Goal: Use online tool/utility: Utilize a website feature to perform a specific function

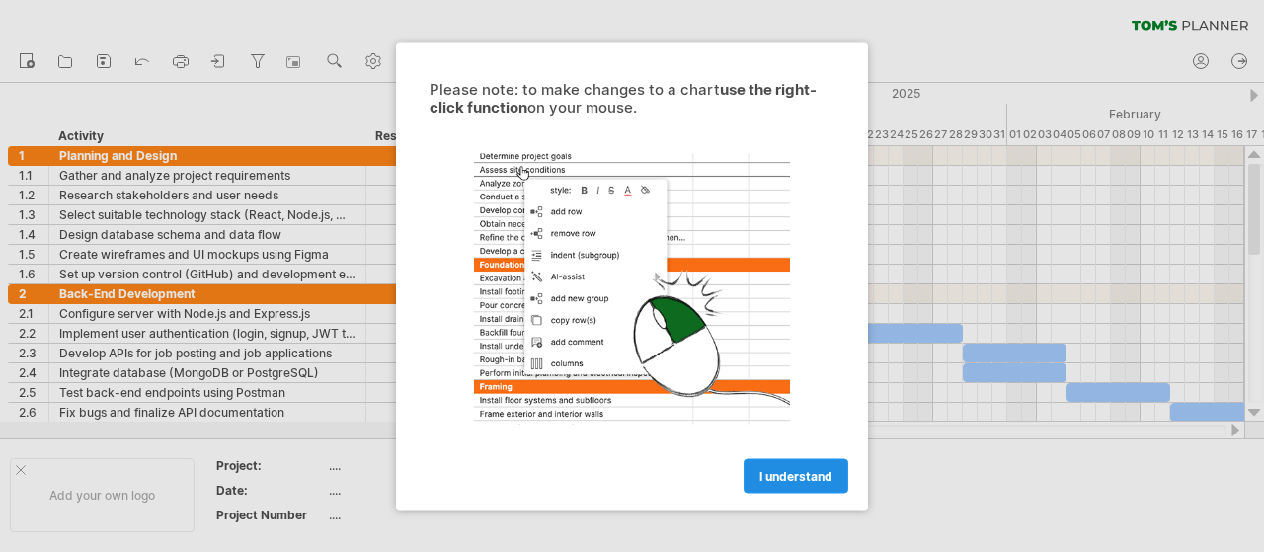
click at [800, 484] on link "I understand" at bounding box center [795, 475] width 105 height 35
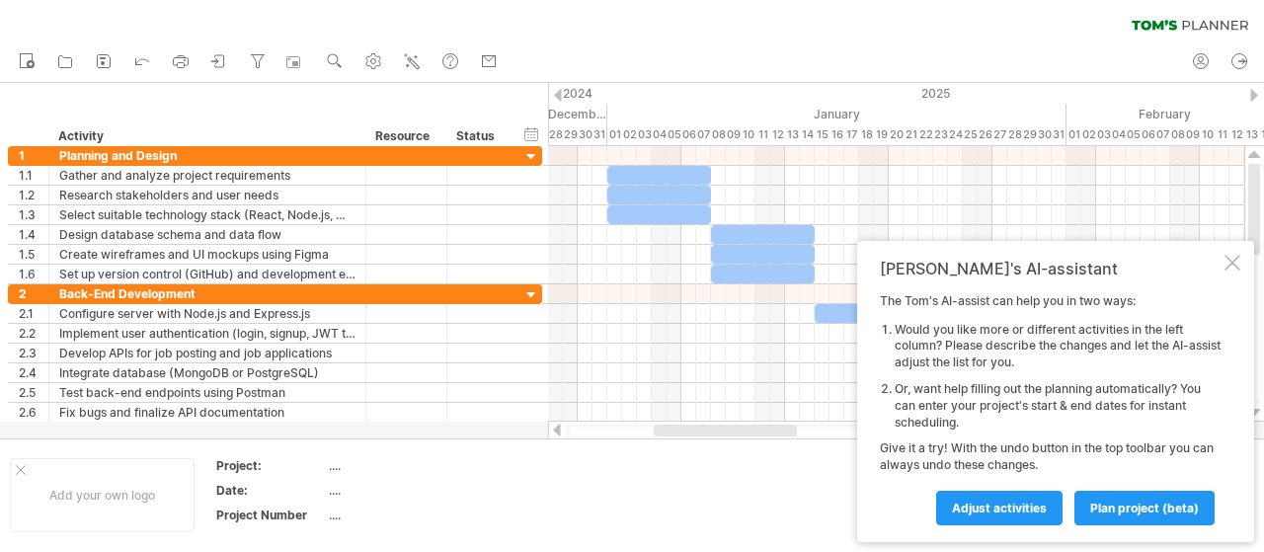
drag, startPoint x: 740, startPoint y: 429, endPoint x: 729, endPoint y: 423, distance: 13.7
click at [729, 423] on div at bounding box center [896, 431] width 697 height 20
click at [1238, 256] on div at bounding box center [1232, 263] width 16 height 16
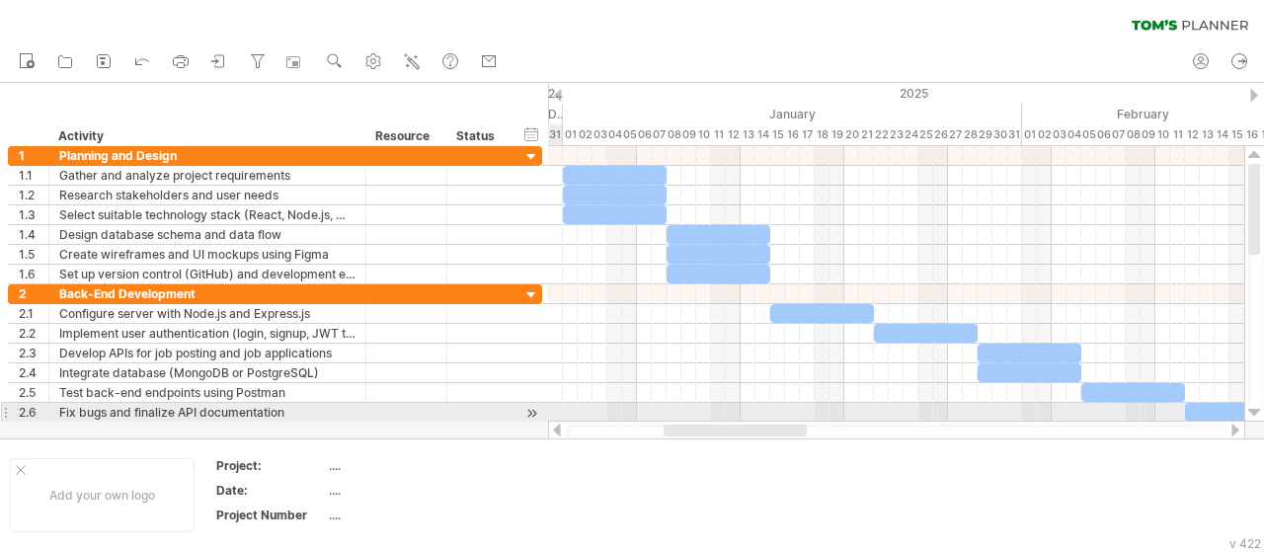
drag, startPoint x: 753, startPoint y: 430, endPoint x: 722, endPoint y: 422, distance: 32.8
click at [722, 422] on div at bounding box center [896, 431] width 697 height 20
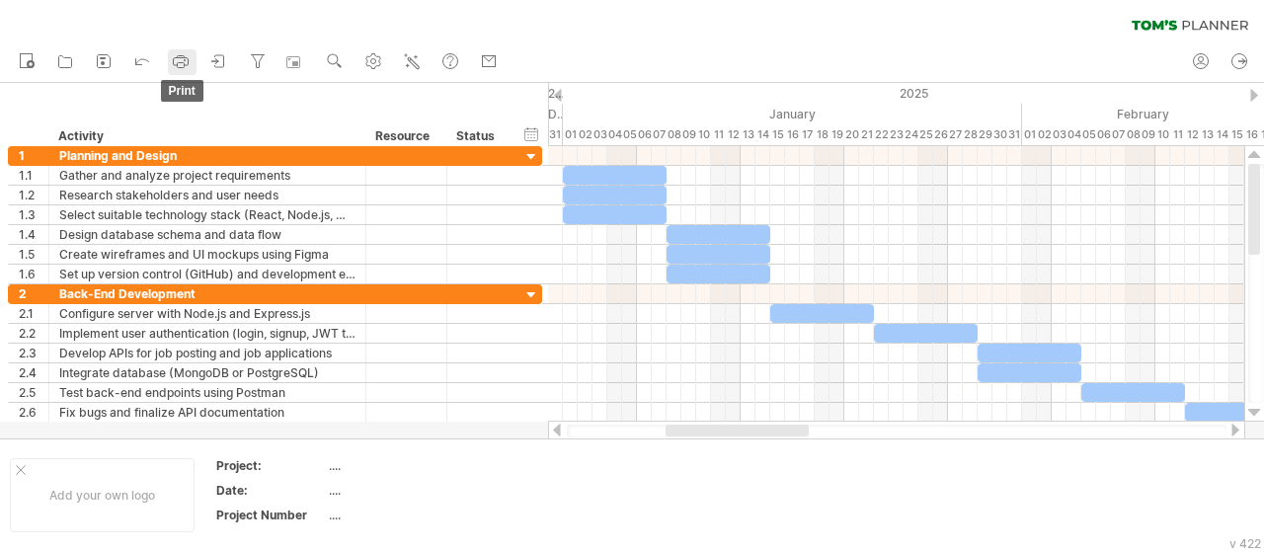
click at [193, 68] on link "print" at bounding box center [182, 62] width 29 height 26
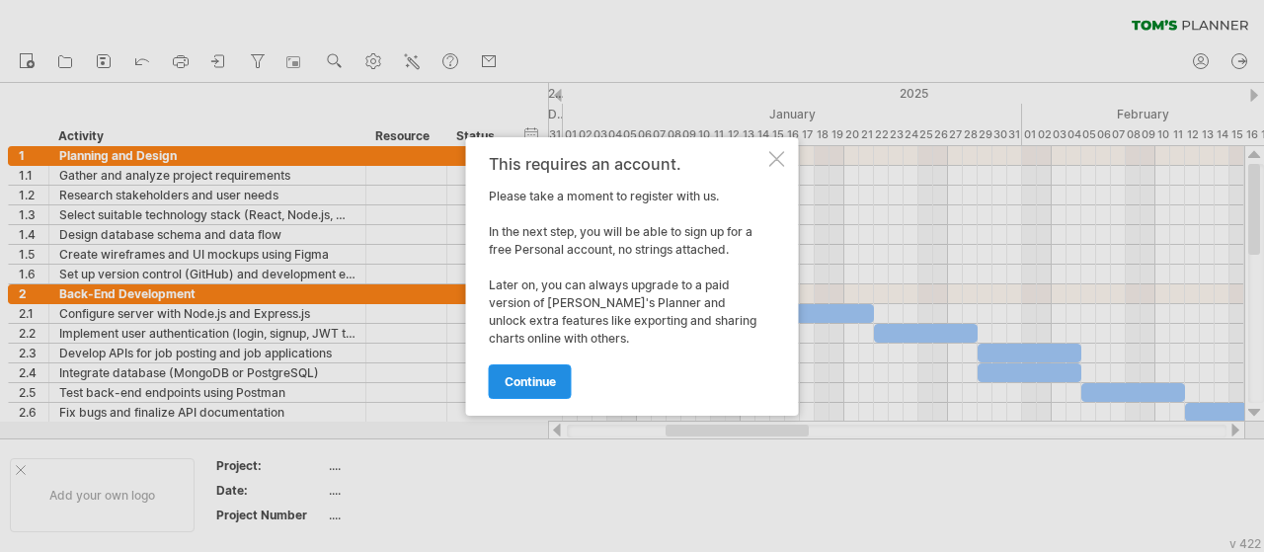
click at [545, 387] on span "continue" at bounding box center [529, 381] width 51 height 15
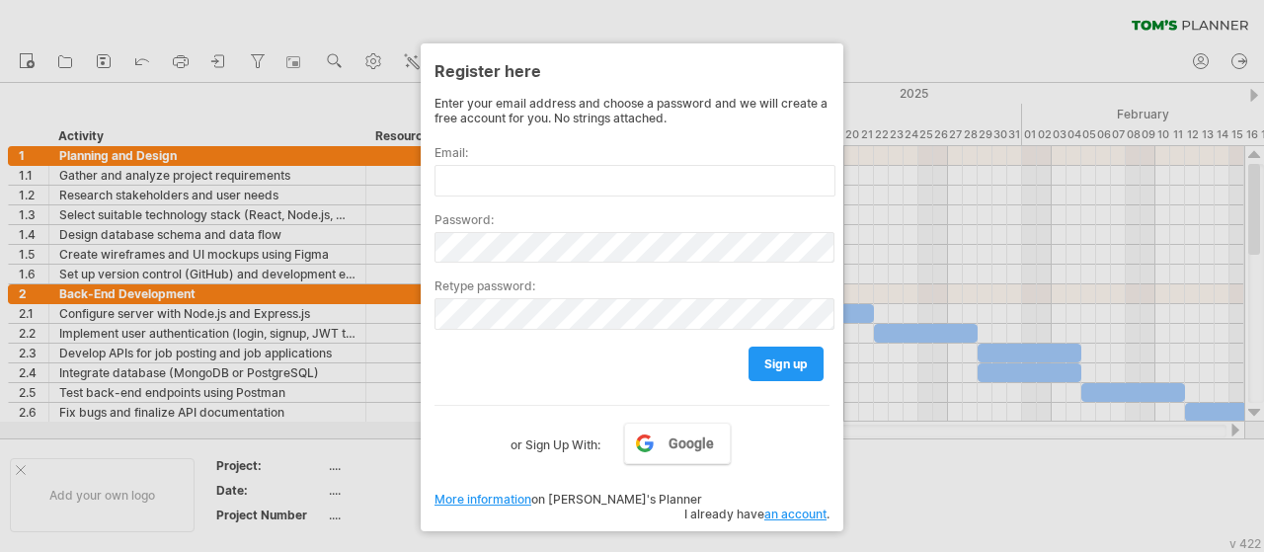
click at [946, 502] on div at bounding box center [632, 276] width 1264 height 552
click at [284, 29] on div at bounding box center [632, 276] width 1264 height 552
click at [407, 64] on div at bounding box center [632, 276] width 1264 height 552
click at [754, 523] on div at bounding box center [632, 276] width 1264 height 552
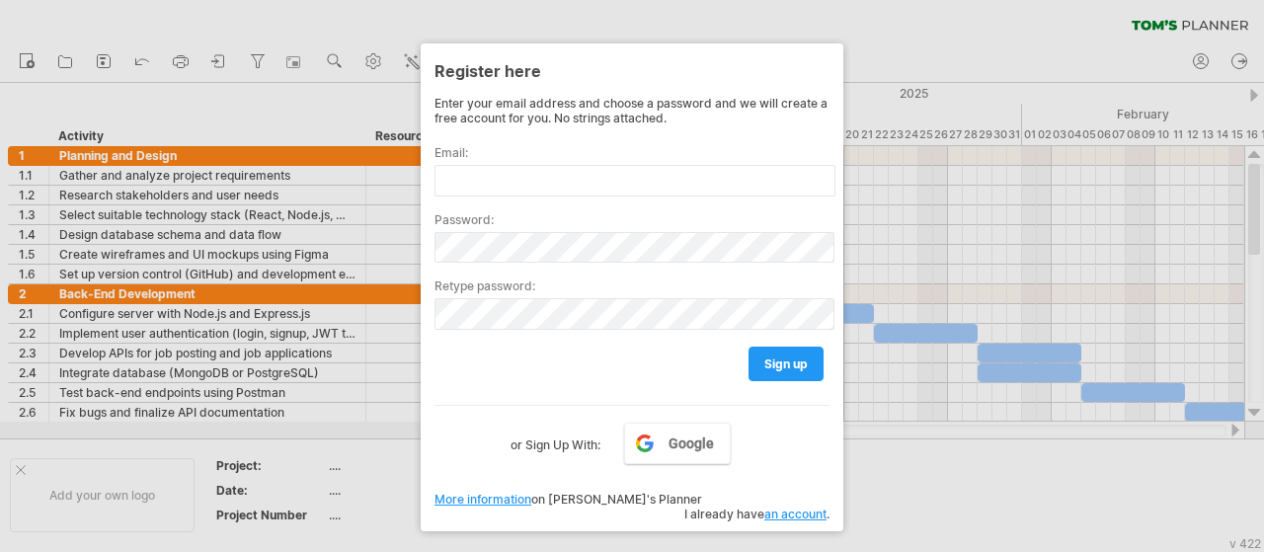
click at [754, 522] on div at bounding box center [632, 276] width 1264 height 552
drag, startPoint x: 754, startPoint y: 522, endPoint x: 718, endPoint y: 477, distance: 58.3
click at [753, 522] on div at bounding box center [632, 276] width 1264 height 552
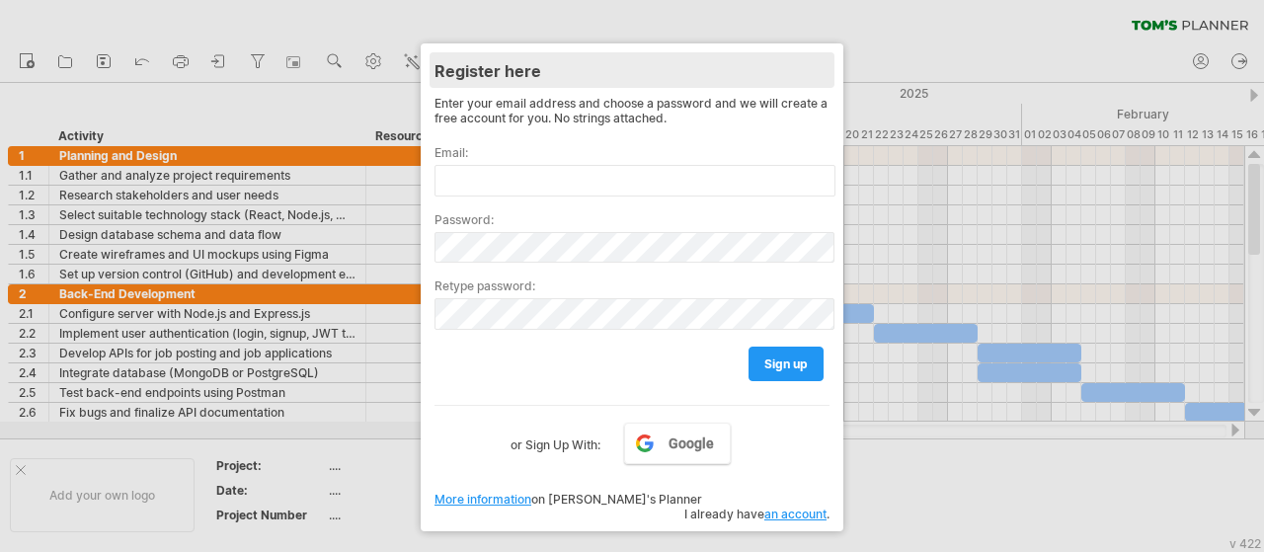
drag, startPoint x: 778, startPoint y: 78, endPoint x: 805, endPoint y: 57, distance: 33.8
click at [790, 68] on div "Register here" at bounding box center [631, 70] width 395 height 36
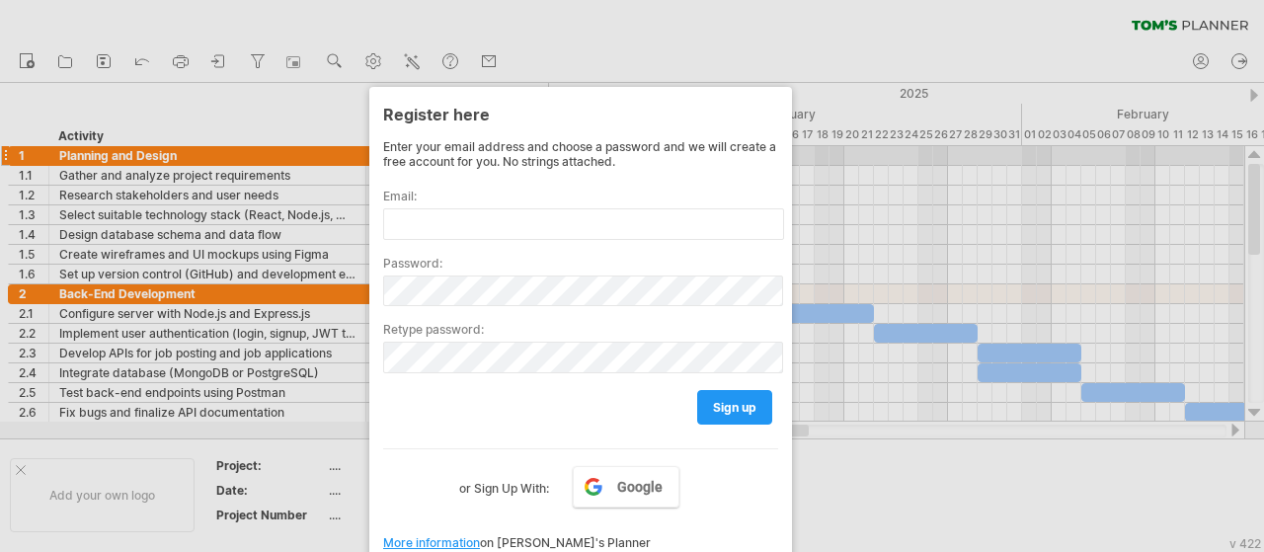
drag, startPoint x: 808, startPoint y: 56, endPoint x: 733, endPoint y: 164, distance: 130.6
click at [733, 164] on div "Register here Enter your email address and choose a password and we will create…" at bounding box center [580, 331] width 423 height 488
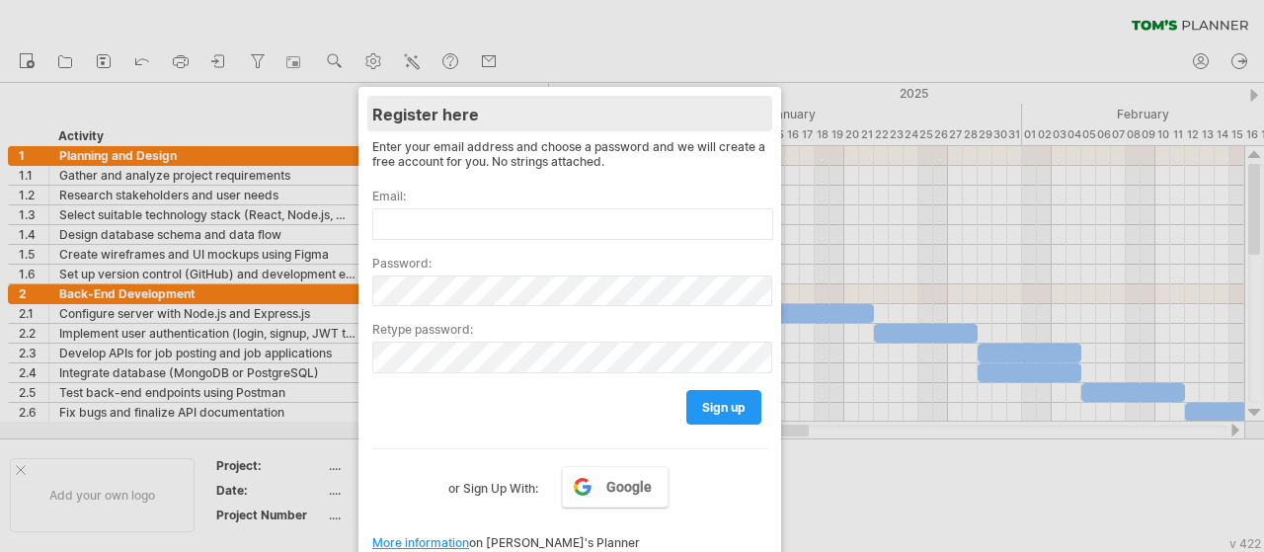
drag, startPoint x: 697, startPoint y: 132, endPoint x: 693, endPoint y: 96, distance: 36.7
click at [693, 96] on div "Register here Enter your email address and choose a password and we will create…" at bounding box center [569, 331] width 423 height 488
click at [695, 109] on div "Register here" at bounding box center [569, 114] width 395 height 36
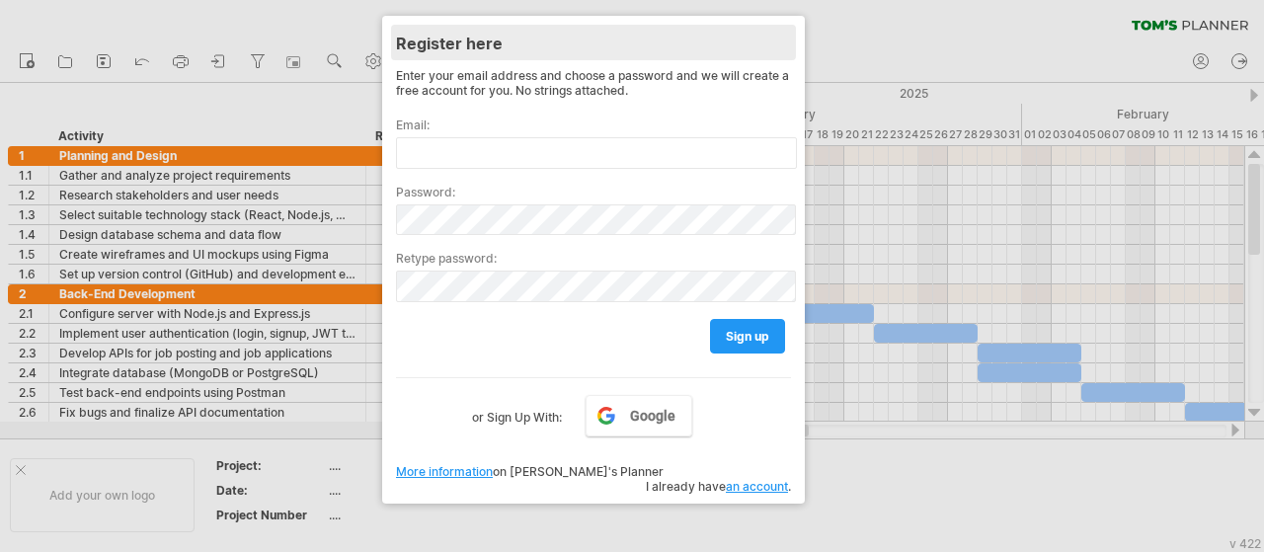
click at [719, 37] on div "Register here" at bounding box center [593, 43] width 395 height 36
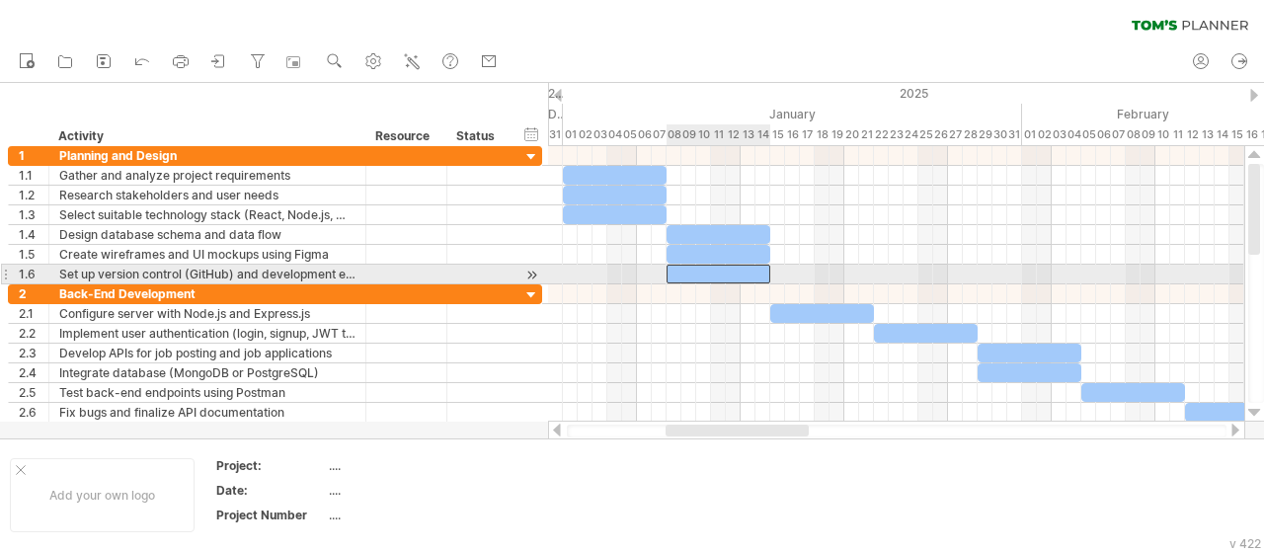
click at [721, 270] on div at bounding box center [718, 274] width 104 height 19
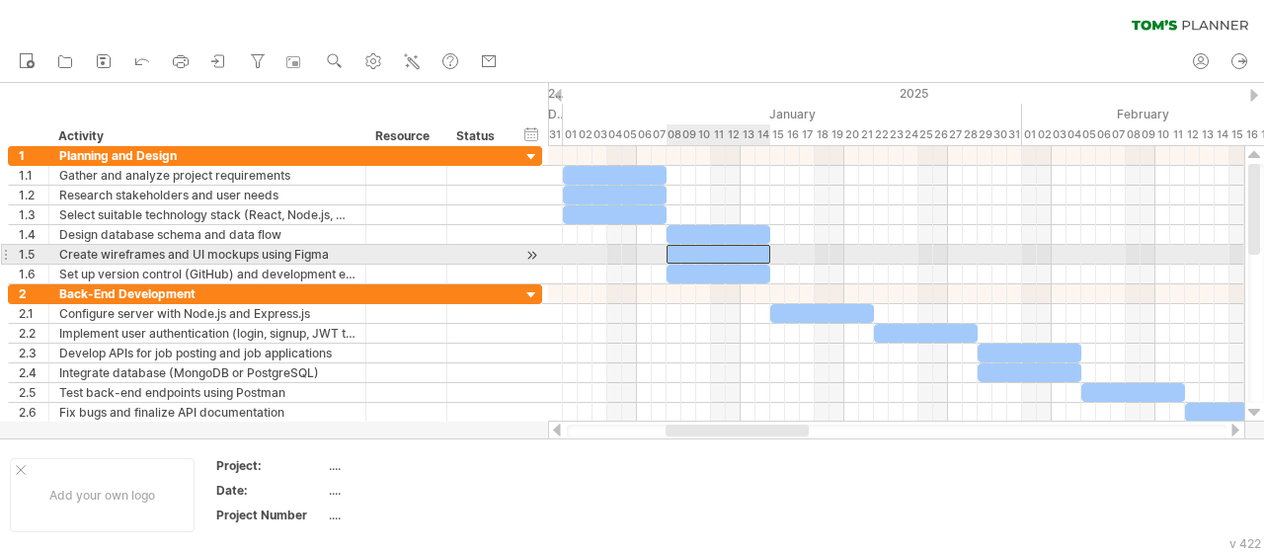
click at [720, 254] on div at bounding box center [718, 254] width 104 height 19
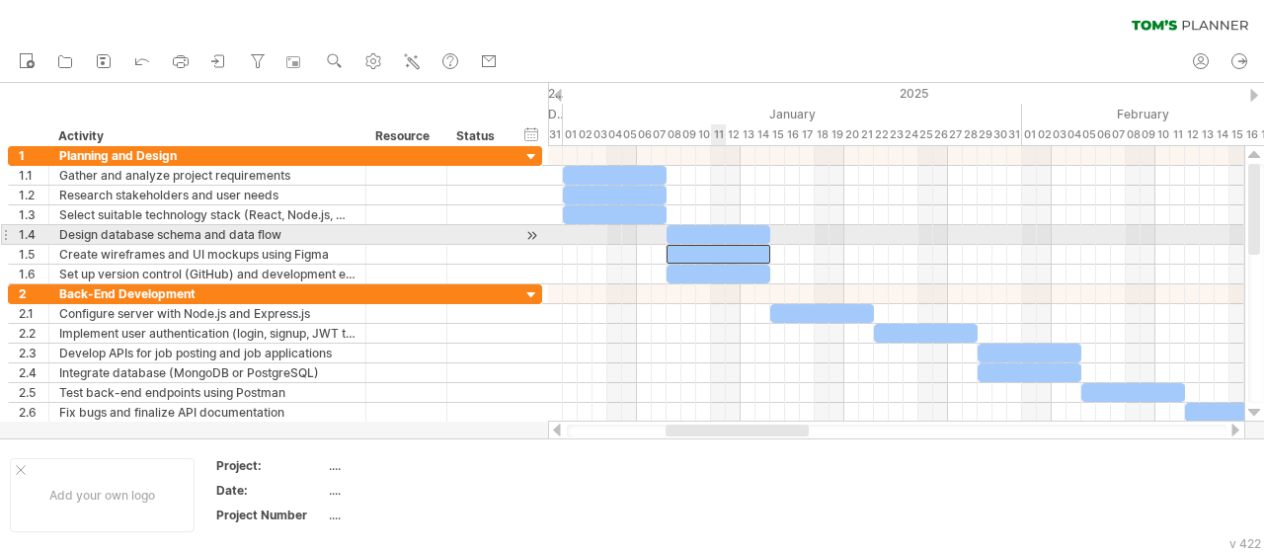
click at [716, 236] on div at bounding box center [718, 234] width 104 height 19
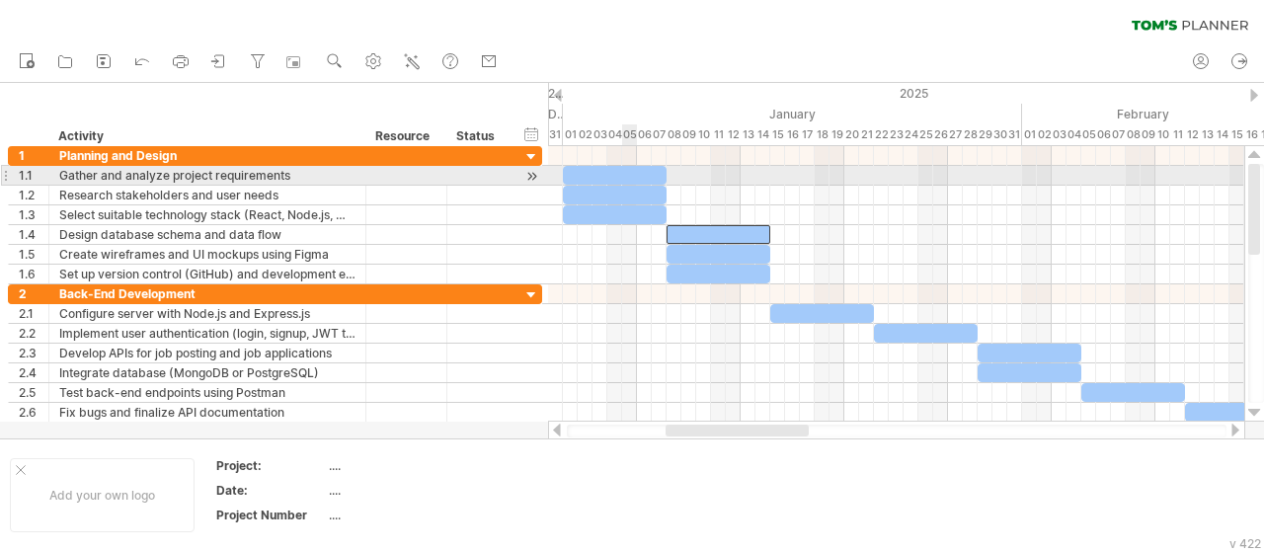
click at [629, 176] on div at bounding box center [615, 175] width 104 height 19
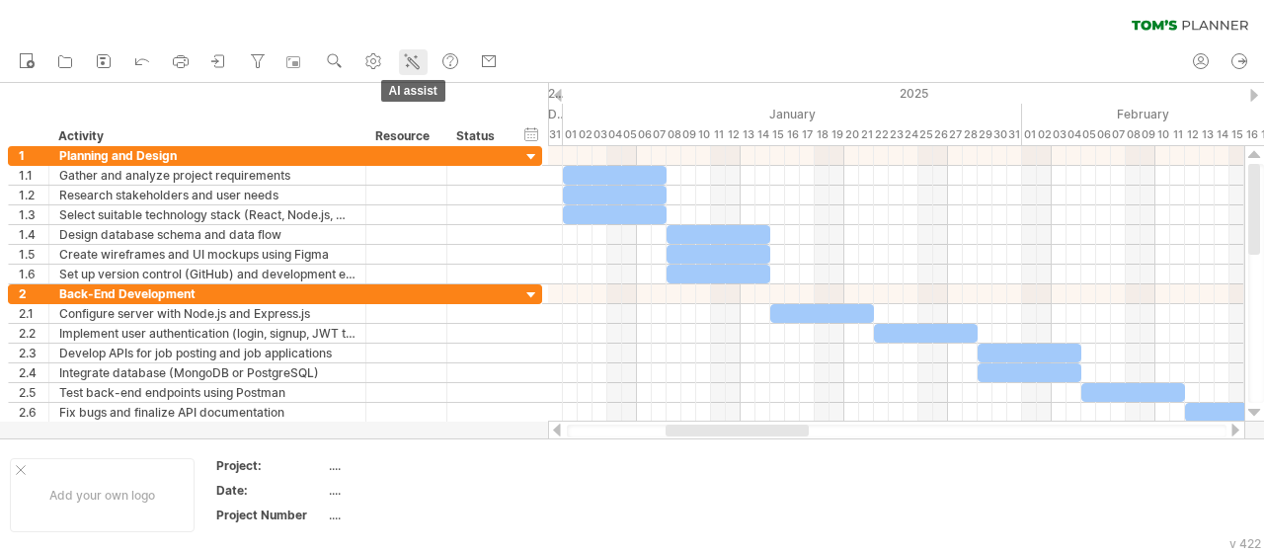
click at [408, 60] on icon at bounding box center [412, 61] width 20 height 20
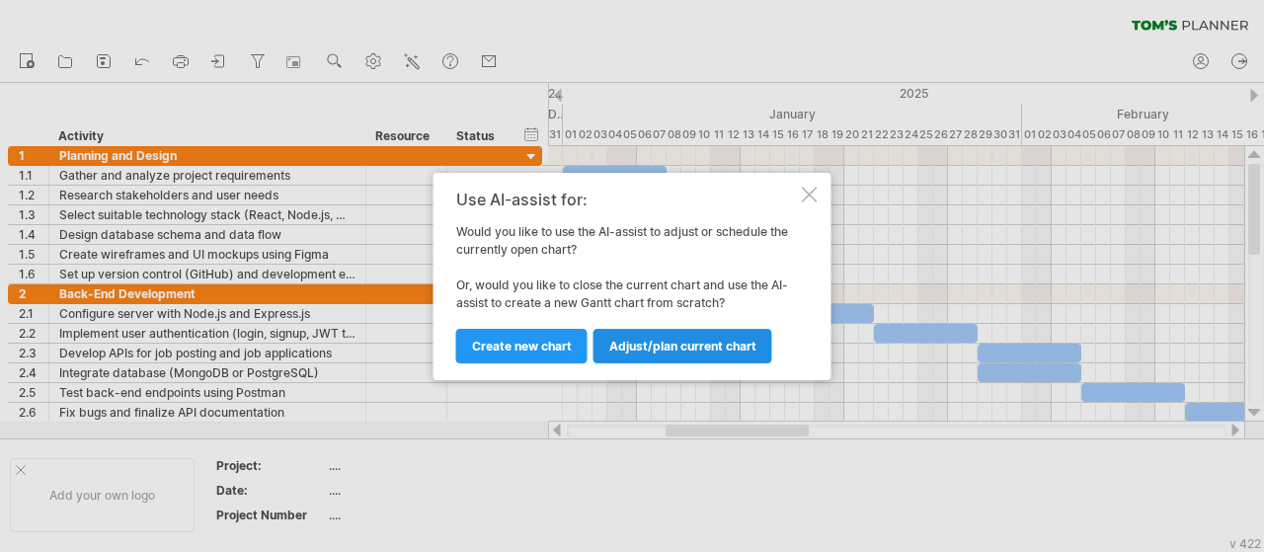
click at [748, 336] on link "Adjust/plan current chart" at bounding box center [682, 346] width 179 height 35
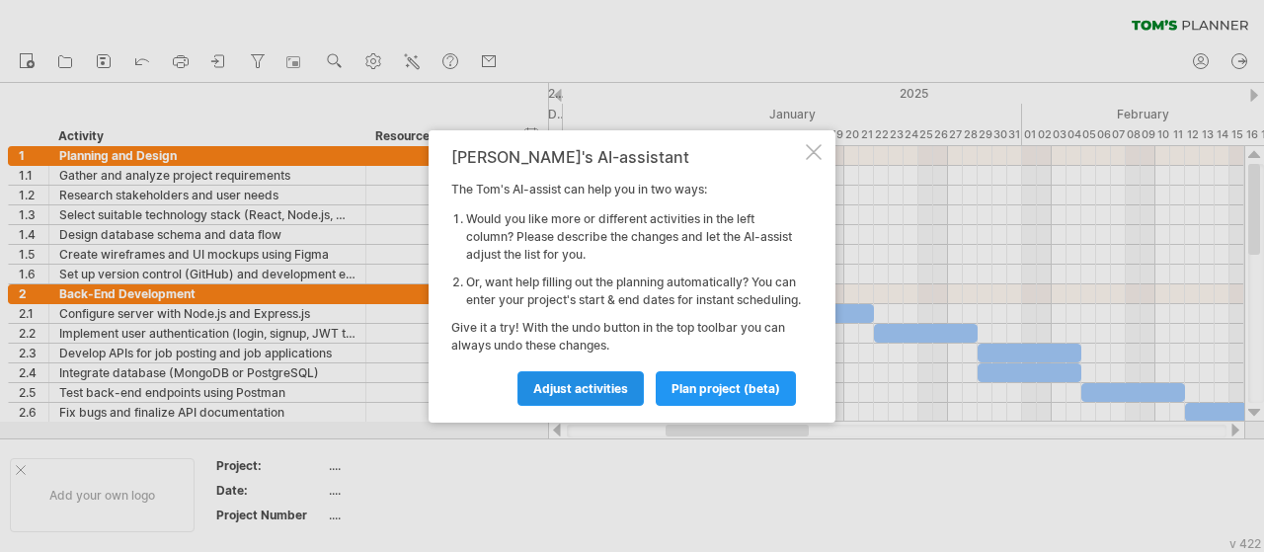
click at [598, 386] on link "Adjust activities" at bounding box center [580, 388] width 126 height 35
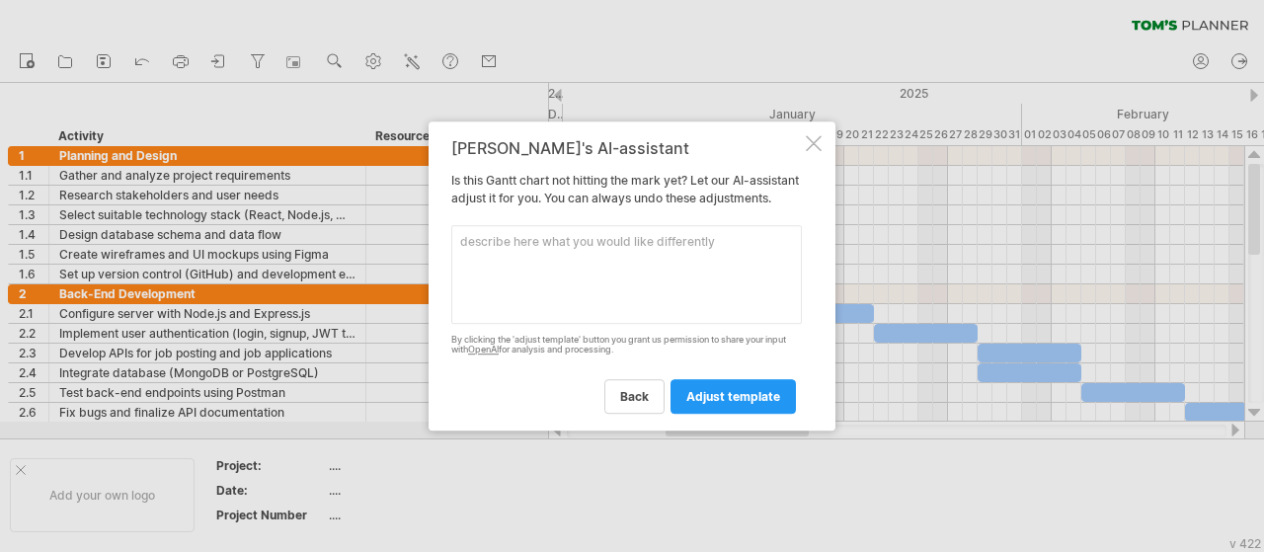
click at [564, 275] on textarea at bounding box center [626, 274] width 350 height 99
click at [641, 247] on textarea at bounding box center [626, 274] width 350 height 99
paste textarea "Create a simple 12-week [PERSON_NAME] chart for the project “Web-Based Local Jo…"
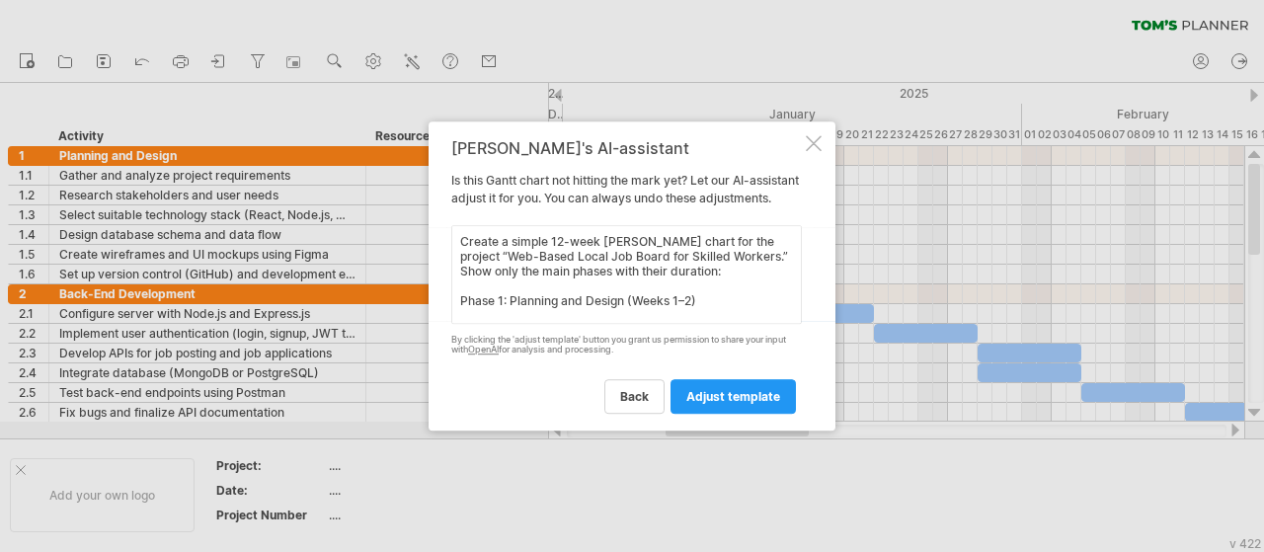
scroll to position [160, 0]
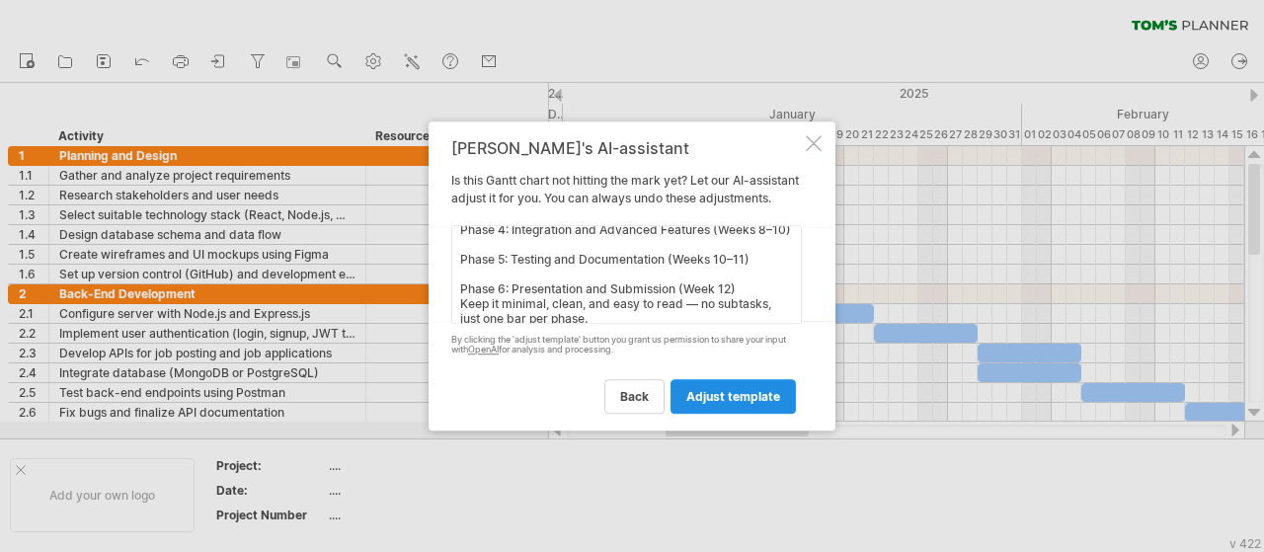
type textarea "Create a simple 12-week [PERSON_NAME] chart for the project “Web-Based Local Jo…"
click at [729, 404] on span "adjust template" at bounding box center [733, 396] width 94 height 15
